Goal: Task Accomplishment & Management: Complete application form

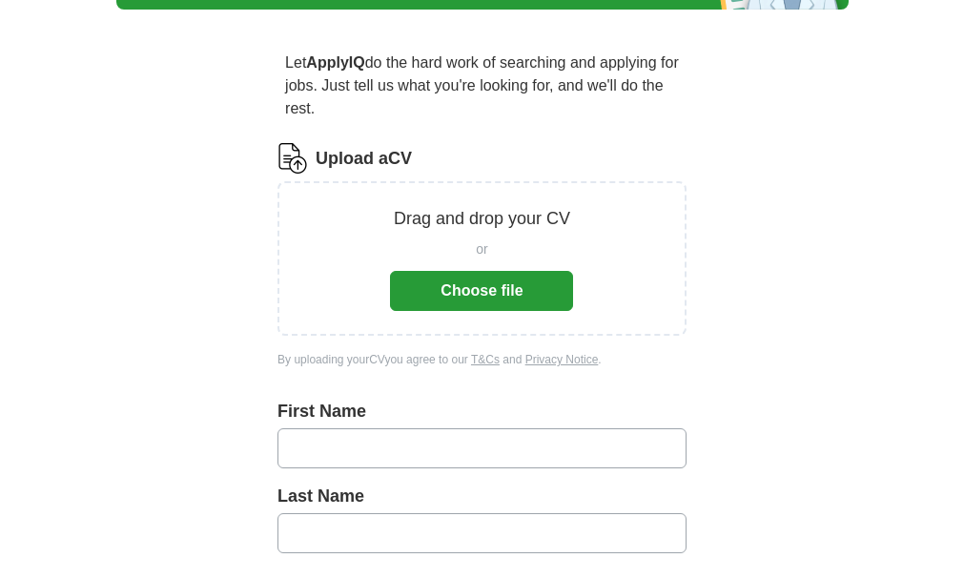
scroll to position [153, 0]
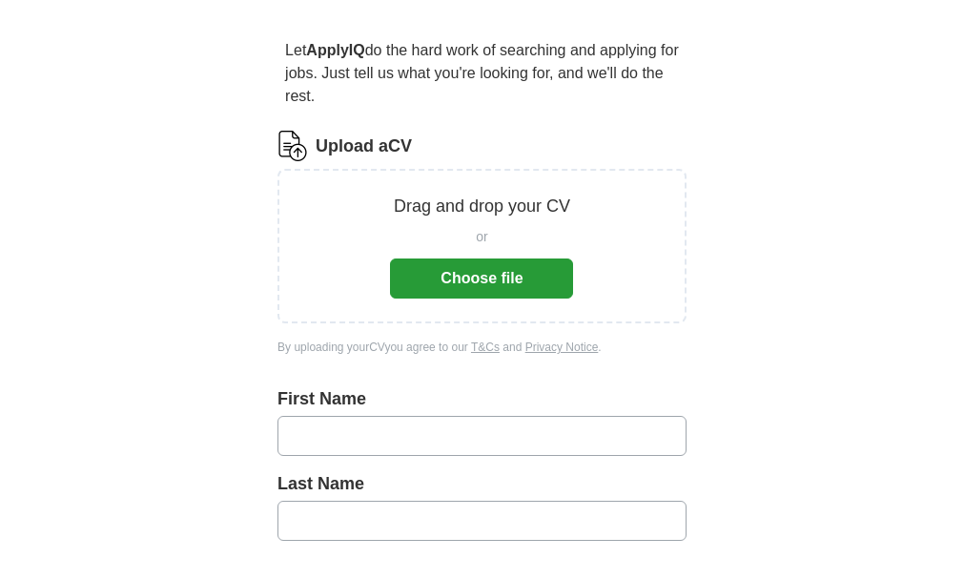
click at [442, 416] on input "text" at bounding box center [481, 436] width 409 height 40
type input "******"
click at [441, 500] on input "text" at bounding box center [481, 520] width 409 height 40
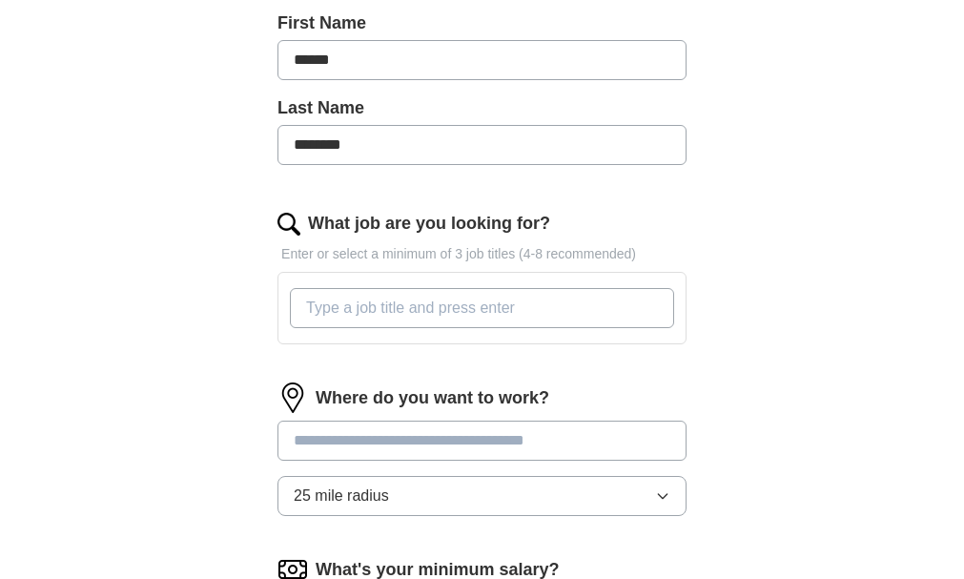
scroll to position [544, 0]
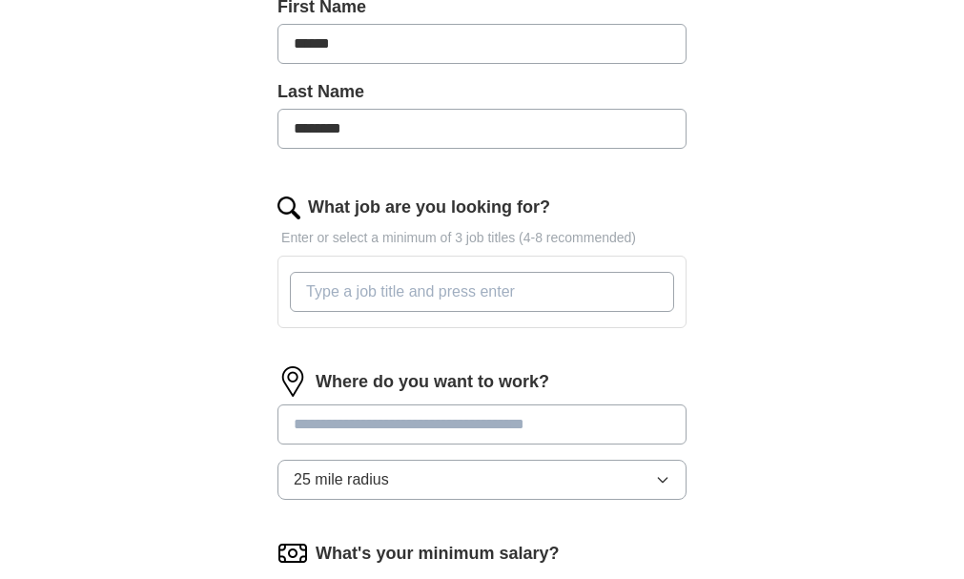
type input "********"
click at [290, 275] on input "What job are you looking for?" at bounding box center [482, 292] width 384 height 40
click at [423, 273] on input "warehouse, retail, carework,bartending, hospitality,administration," at bounding box center [482, 292] width 384 height 40
click at [580, 272] on input "warehouse, retail, carework ,bartending, hospitality,administration," at bounding box center [482, 292] width 384 height 40
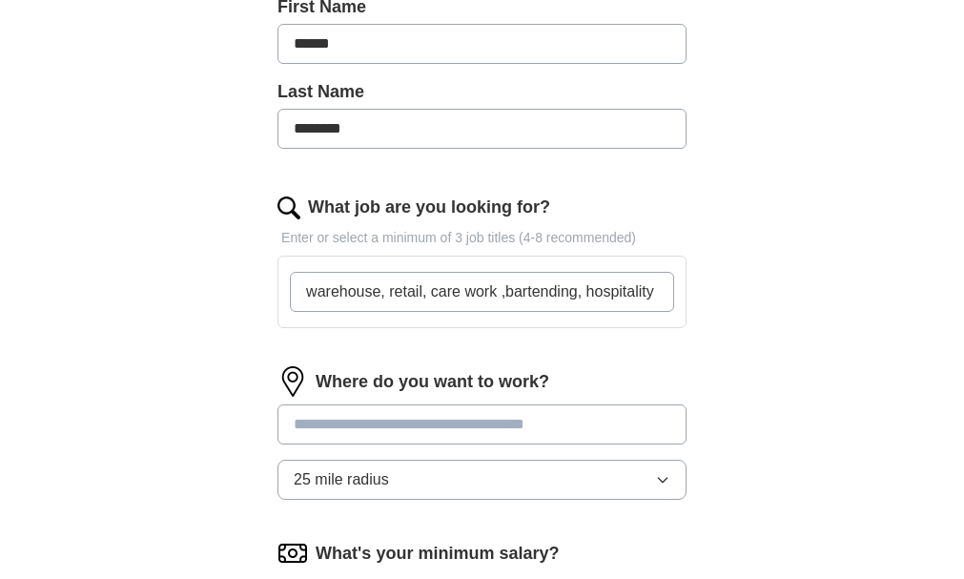
click at [674, 276] on input "warehouse, retail, care work ,bartending, hospitality ,administration," at bounding box center [482, 292] width 384 height 40
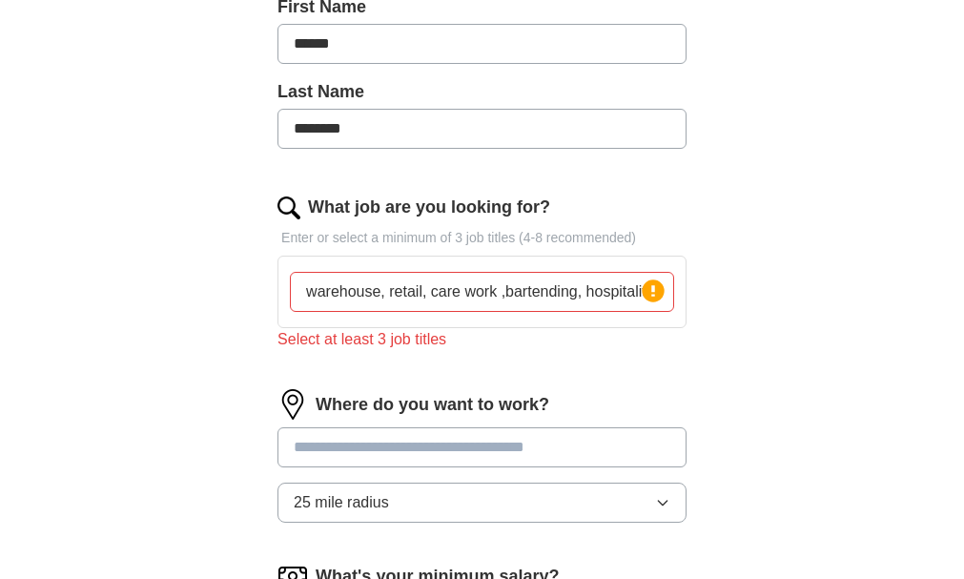
click at [686, 427] on input at bounding box center [481, 447] width 409 height 40
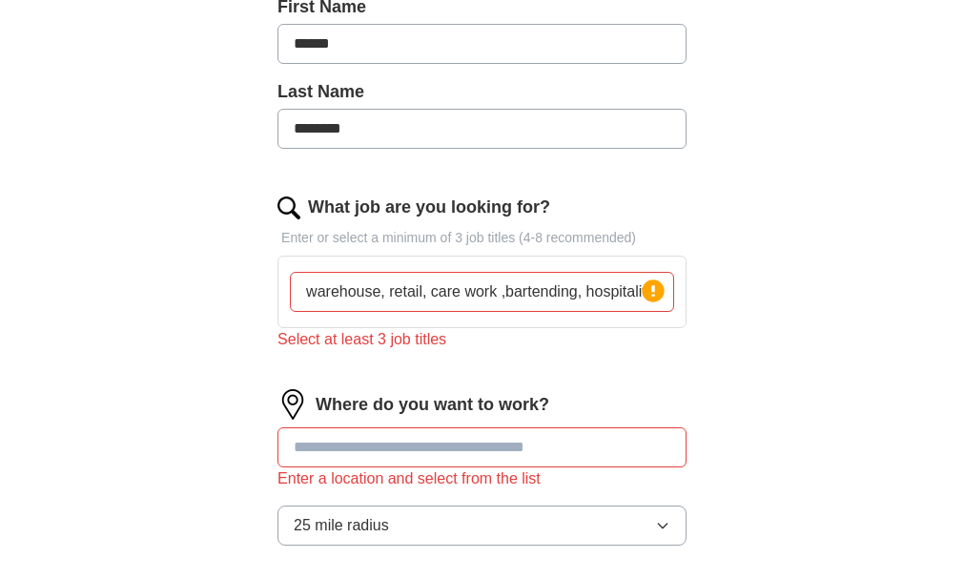
click at [674, 272] on input "warehouse, retail, care work ,bartending, hospitality ,administration," at bounding box center [482, 292] width 384 height 40
click at [355, 274] on input "warehouse, retail, care work ,bartending, hospitality ,administration," at bounding box center [482, 292] width 384 height 40
click at [659, 276] on input "warehouse, care work ,bartending, hospitality ,administration," at bounding box center [482, 292] width 384 height 40
type input "warehouse, care work ,bartending"
click at [631, 427] on input at bounding box center [481, 447] width 409 height 40
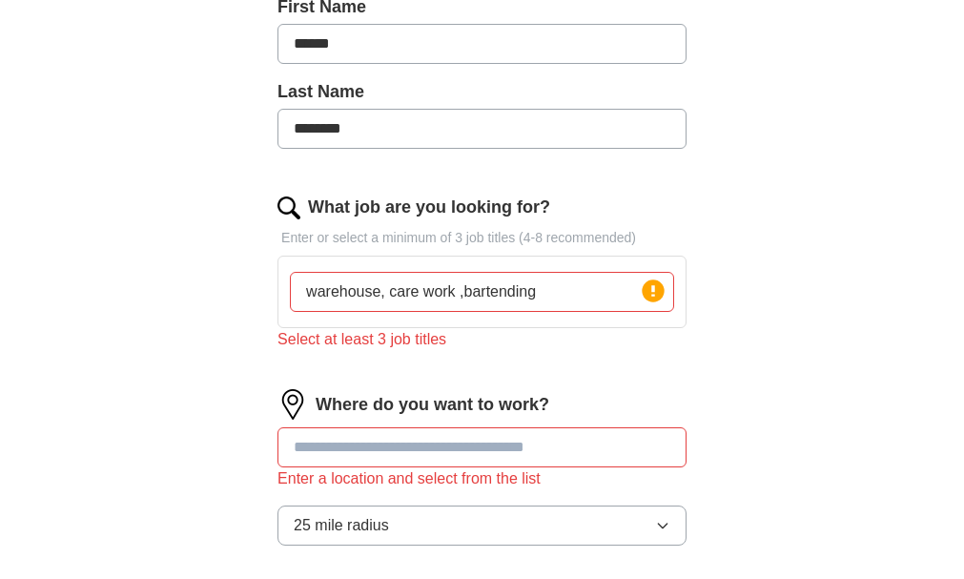
click at [408, 194] on label "What job are you looking for?" at bounding box center [429, 207] width 242 height 26
click at [408, 272] on input "warehouse, care work ,bartending" at bounding box center [482, 292] width 384 height 40
click at [407, 194] on label "What job are you looking for?" at bounding box center [429, 207] width 242 height 26
click at [407, 272] on input "warehouse, care work ,bartending" at bounding box center [482, 292] width 384 height 40
click at [587, 428] on input at bounding box center [481, 447] width 409 height 40
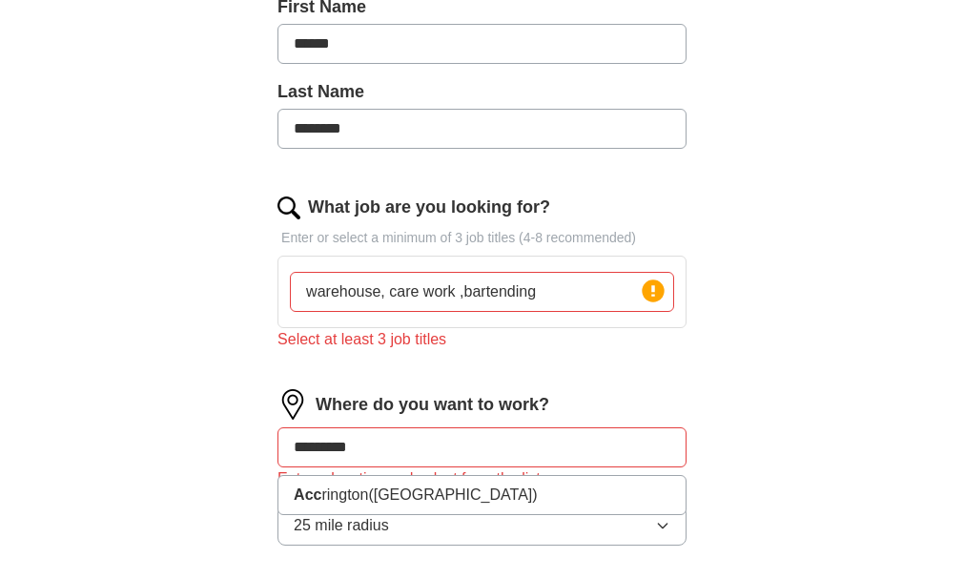
type input "*********"
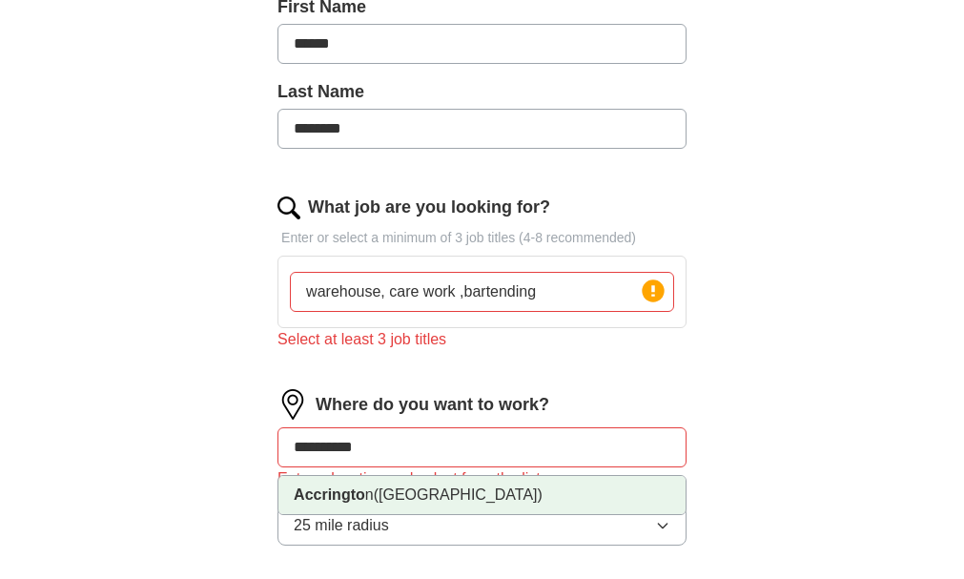
click at [497, 476] on li "Accringto n ([GEOGRAPHIC_DATA])" at bounding box center [481, 495] width 407 height 38
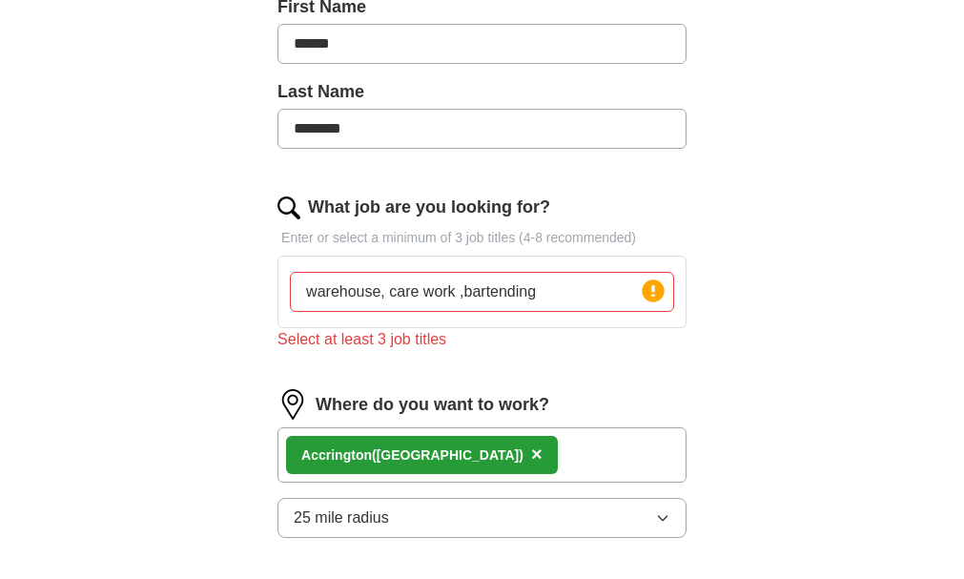
click at [503, 272] on input "warehouse, care work ,bartending" at bounding box center [482, 292] width 384 height 40
type input "w"
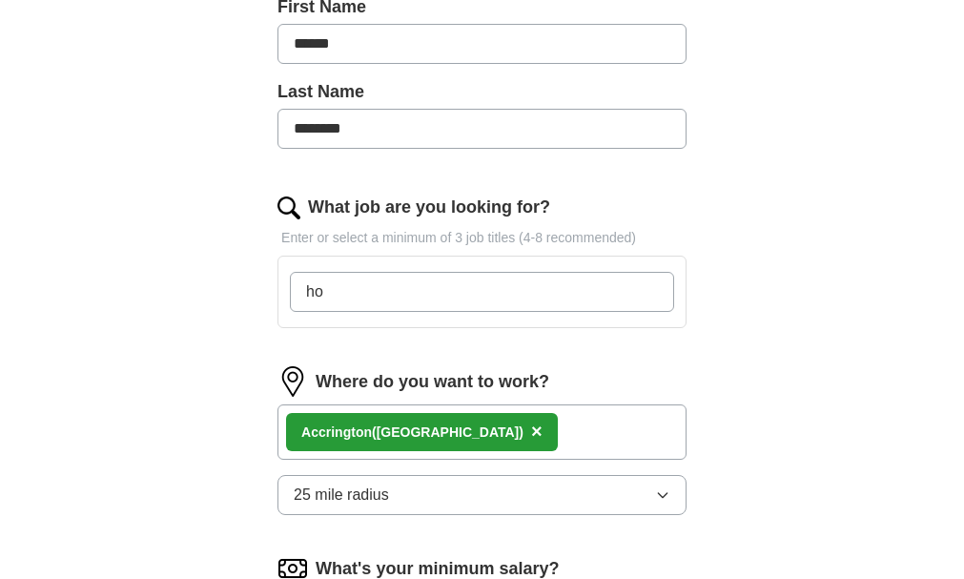
type input "h"
type input "w"
type input "care work"
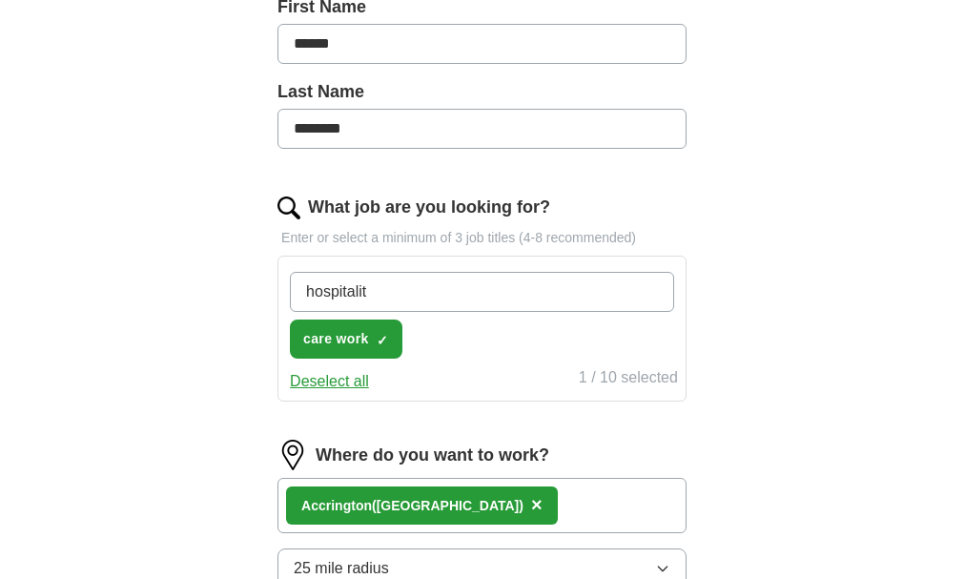
type input "hospitality"
type input "bartending"
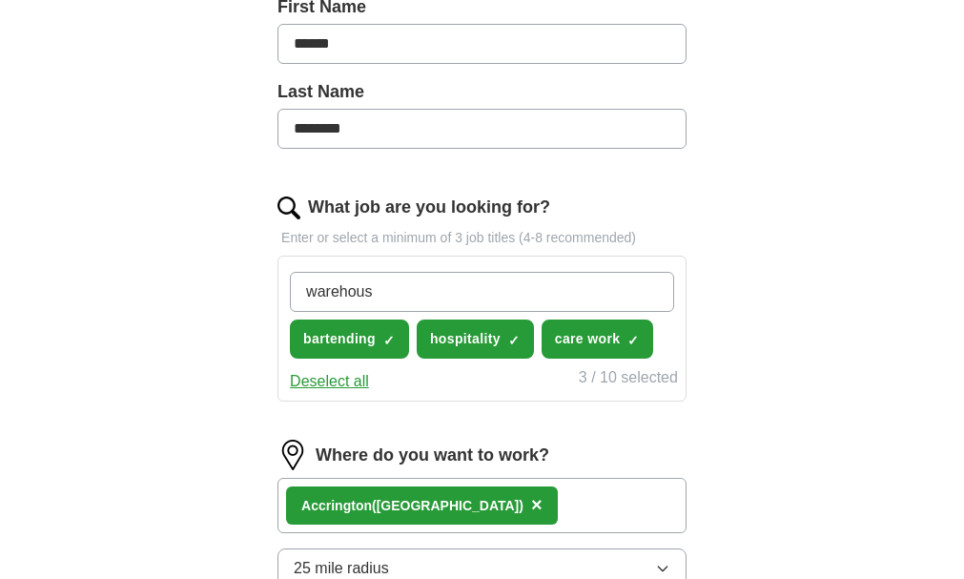
type input "warehouse"
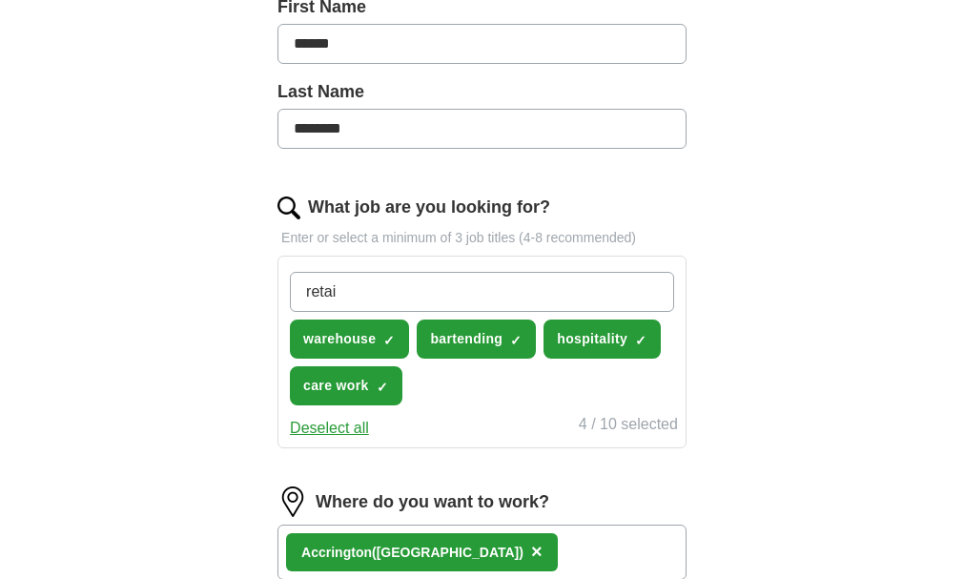
type input "retail"
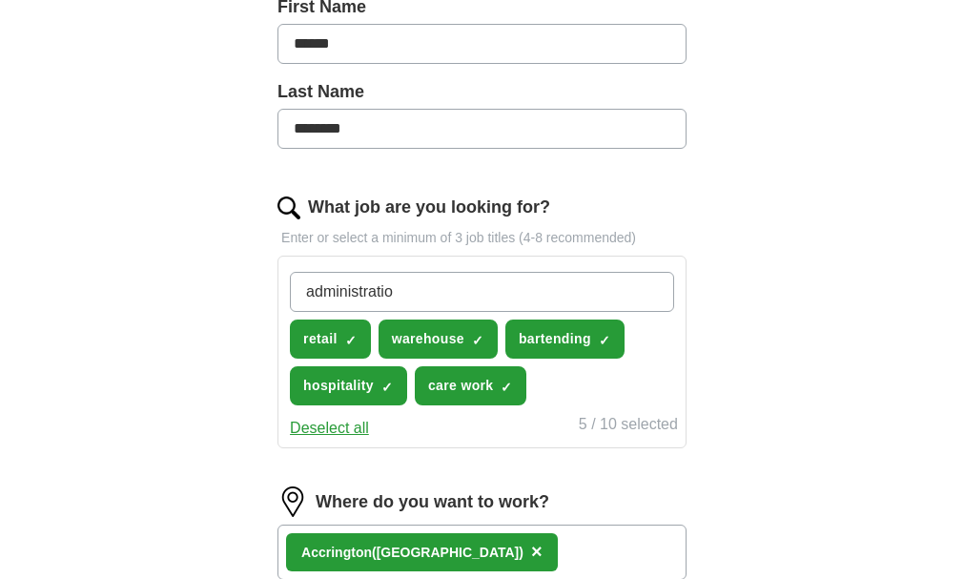
type input "administration"
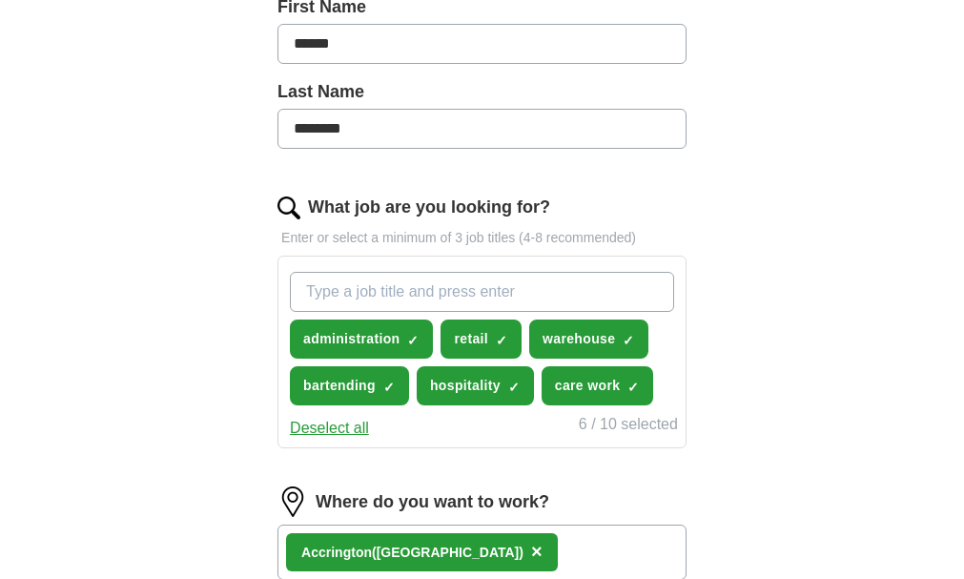
click at [577, 524] on div "Accringto n ([GEOGRAPHIC_DATA]) ×" at bounding box center [481, 551] width 409 height 55
click at [488, 524] on div "Accringto n ([GEOGRAPHIC_DATA]) ×" at bounding box center [481, 551] width 409 height 55
click at [454, 524] on div "Accringto n ([GEOGRAPHIC_DATA]) ×" at bounding box center [481, 551] width 409 height 55
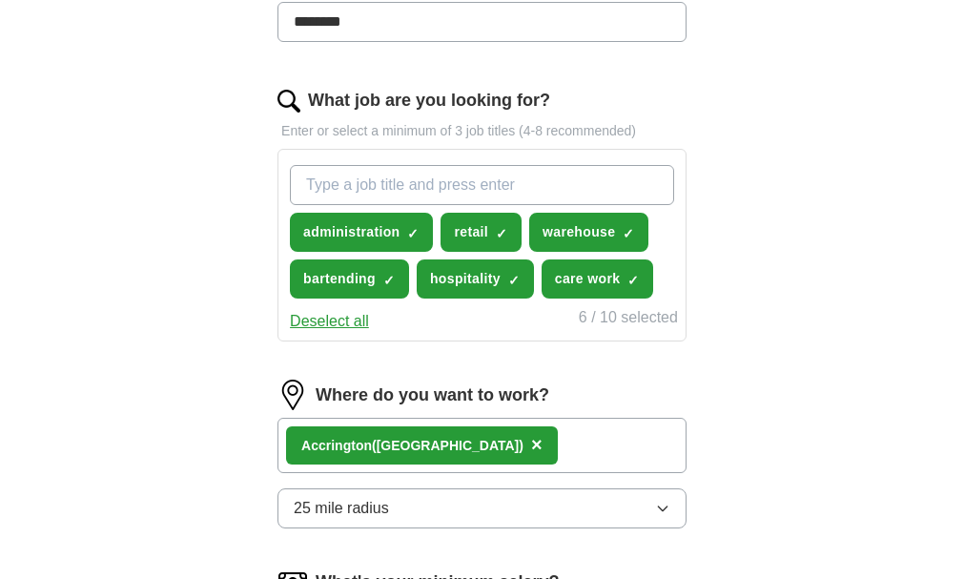
scroll to position [697, 0]
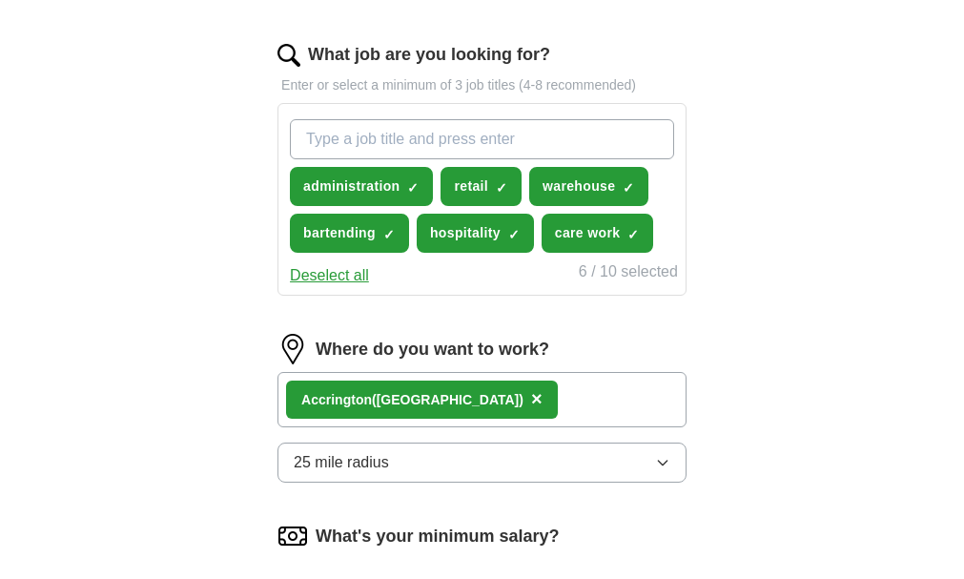
click at [561, 375] on div "Accringto n ([GEOGRAPHIC_DATA]) ×" at bounding box center [481, 399] width 409 height 55
click at [520, 203] on div "administration ✓ × retail ✓ × warehouse ✓ × bartending ✓ × hospitality ✓ × care…" at bounding box center [482, 186] width 392 height 149
click at [498, 126] on input "What job are you looking for?" at bounding box center [482, 139] width 384 height 40
